Goal: Book appointment/travel/reservation

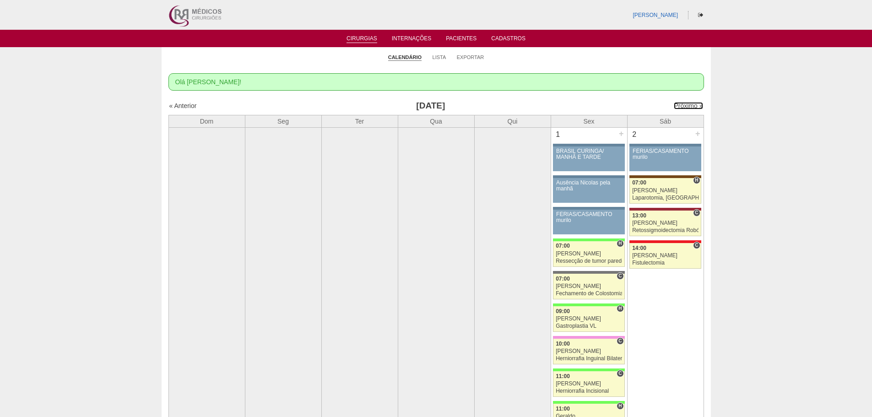
drag, startPoint x: 678, startPoint y: 105, endPoint x: 654, endPoint y: 114, distance: 25.8
click at [678, 105] on link "Próximo »" at bounding box center [688, 105] width 29 height 7
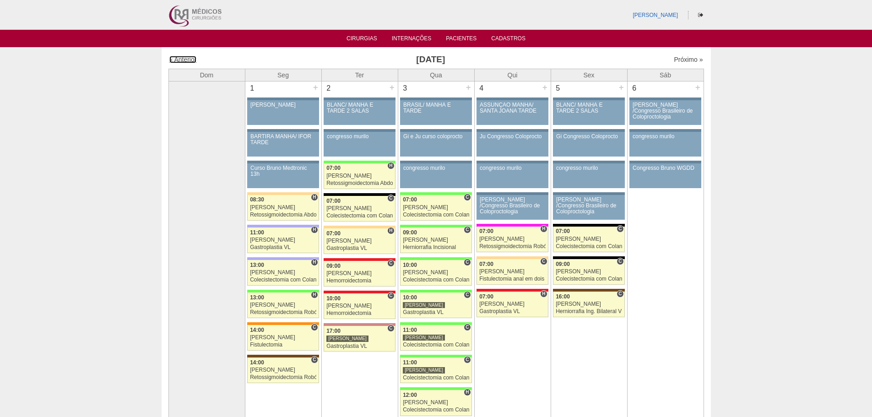
drag, startPoint x: 184, startPoint y: 60, endPoint x: 196, endPoint y: 64, distance: 12.8
click at [183, 60] on link "« Anterior" at bounding box center [182, 59] width 27 height 7
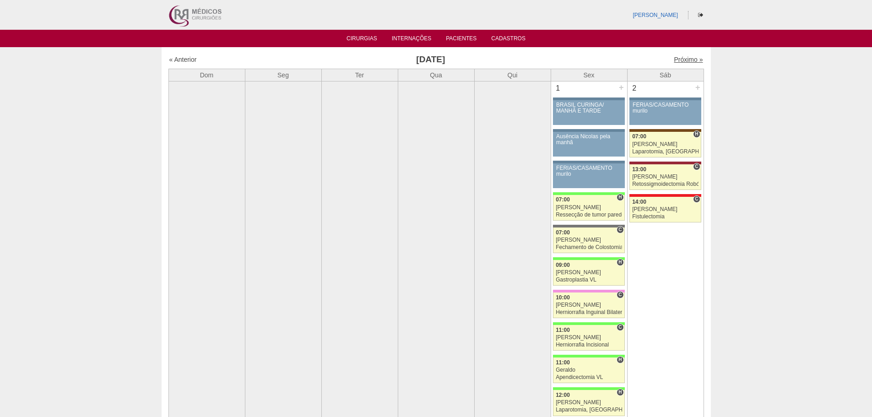
click at [675, 59] on link "Próximo »" at bounding box center [688, 59] width 29 height 7
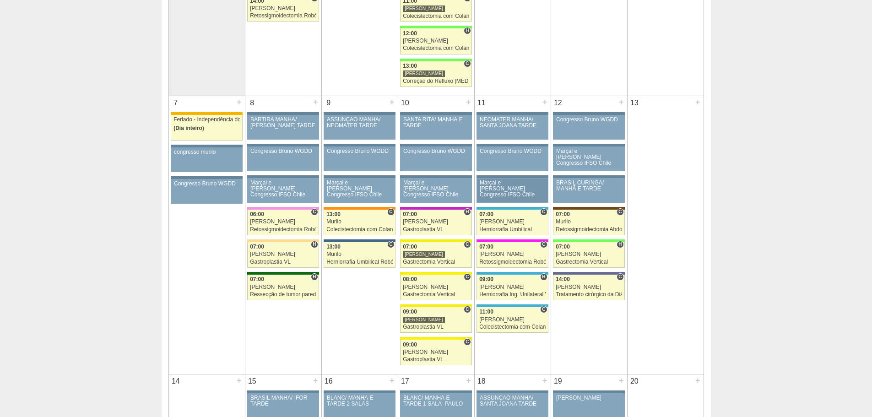
scroll to position [366, 0]
